Goal: Task Accomplishment & Management: Use online tool/utility

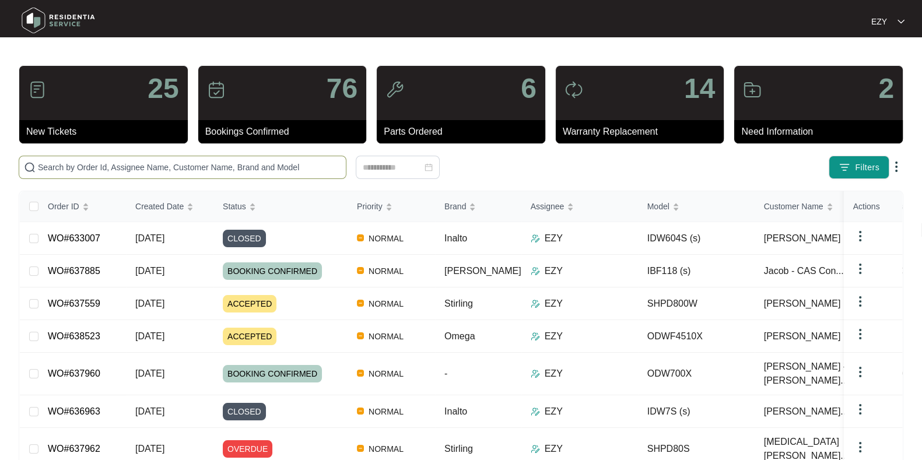
click at [114, 164] on input "text" at bounding box center [189, 167] width 303 height 13
paste input "637559"
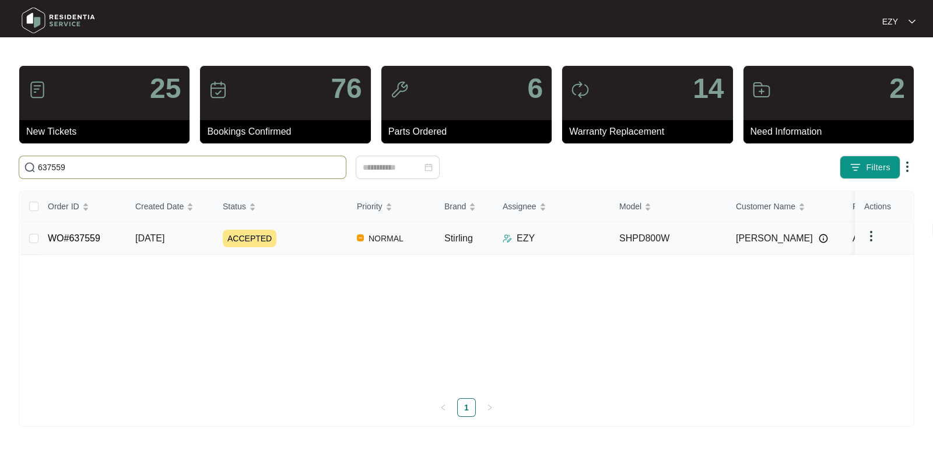
type input "637559"
click at [312, 238] on div "ACCEPTED" at bounding box center [285, 238] width 125 height 17
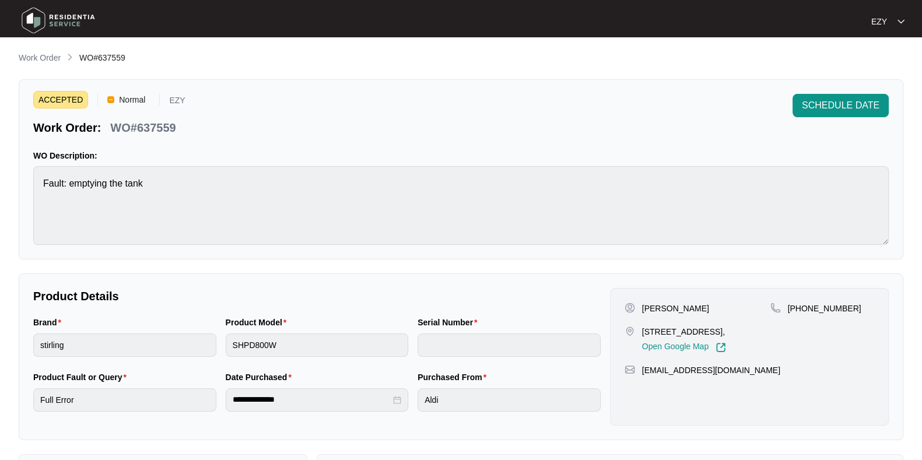
click at [830, 121] on div "SCHEDULE DATE" at bounding box center [841, 115] width 96 height 42
click at [821, 106] on span "SCHEDULE DATE" at bounding box center [841, 106] width 78 height 14
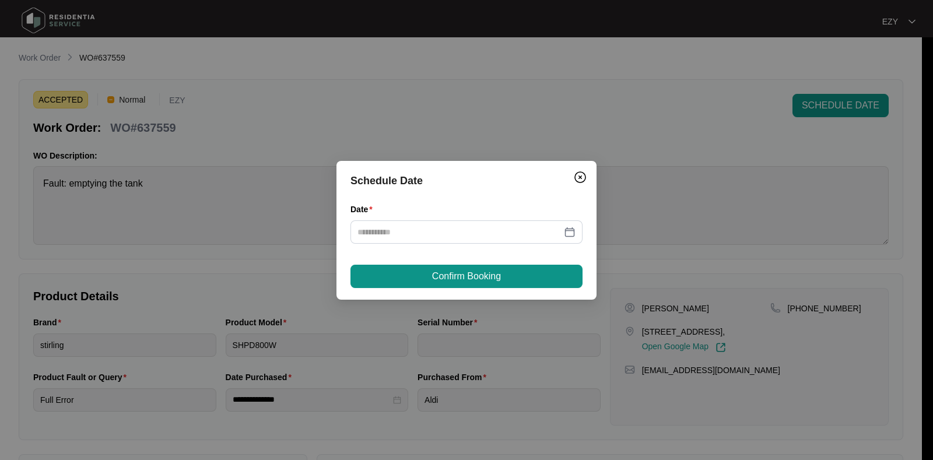
click at [534, 211] on div "Date" at bounding box center [467, 211] width 232 height 17
click at [532, 221] on div at bounding box center [467, 231] width 232 height 23
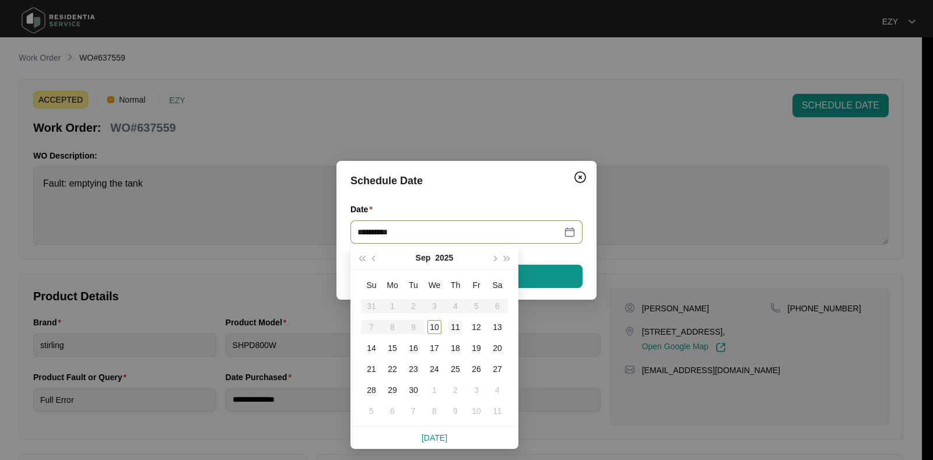
type input "**********"
click at [455, 328] on div "11" at bounding box center [456, 327] width 14 height 14
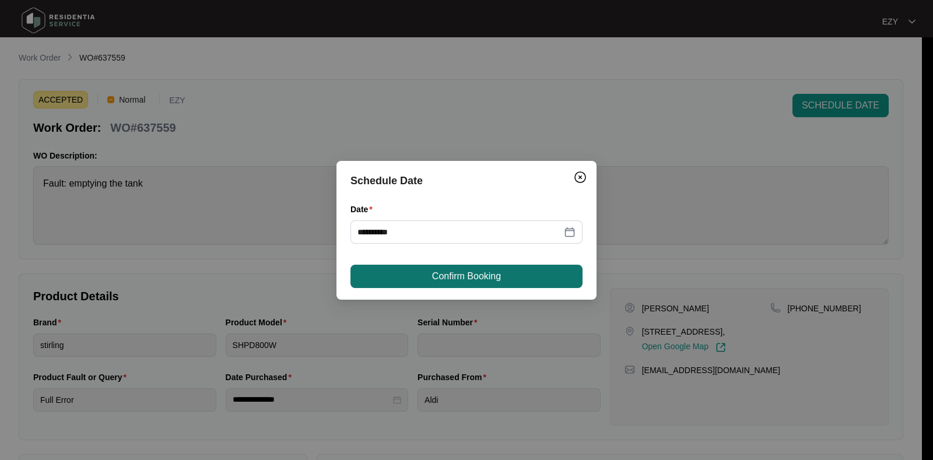
click at [475, 283] on span "Confirm Booking" at bounding box center [466, 276] width 69 height 14
